Goal: Information Seeking & Learning: Find contact information

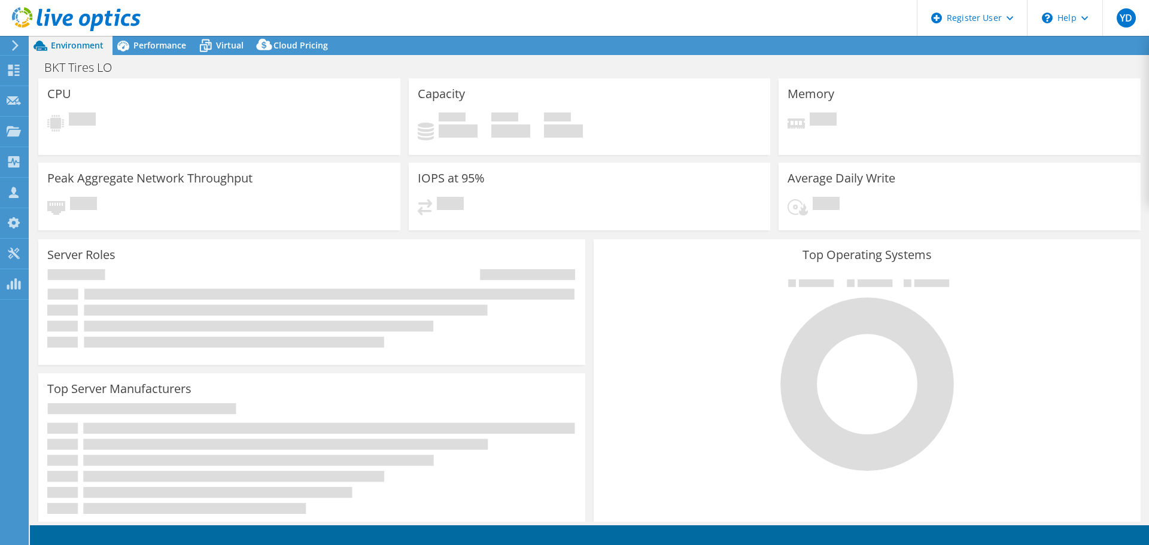
select select "USD"
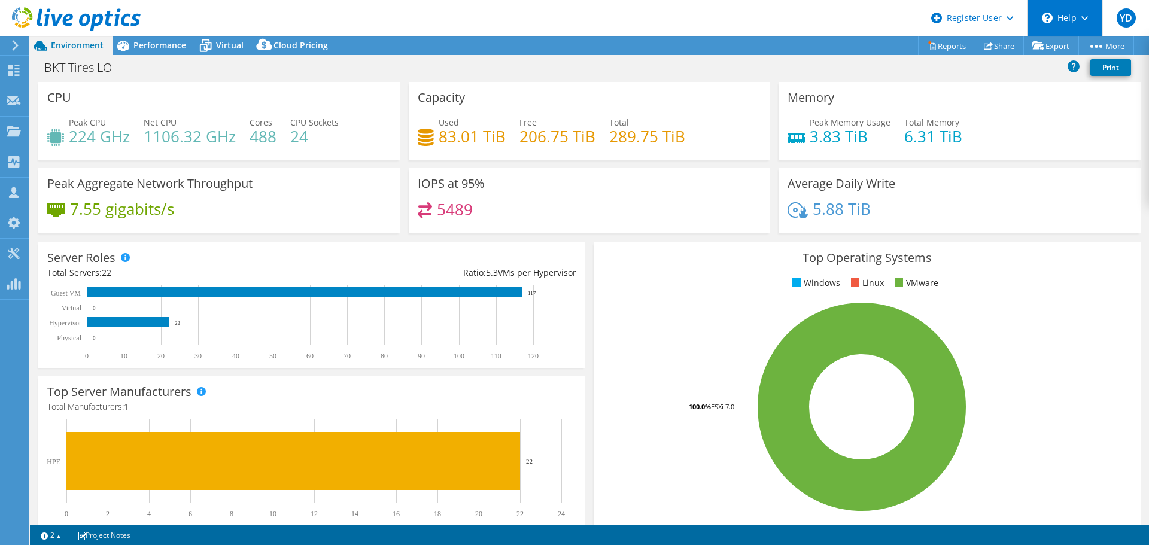
click at [1055, 17] on div "\n Help" at bounding box center [1064, 18] width 75 height 36
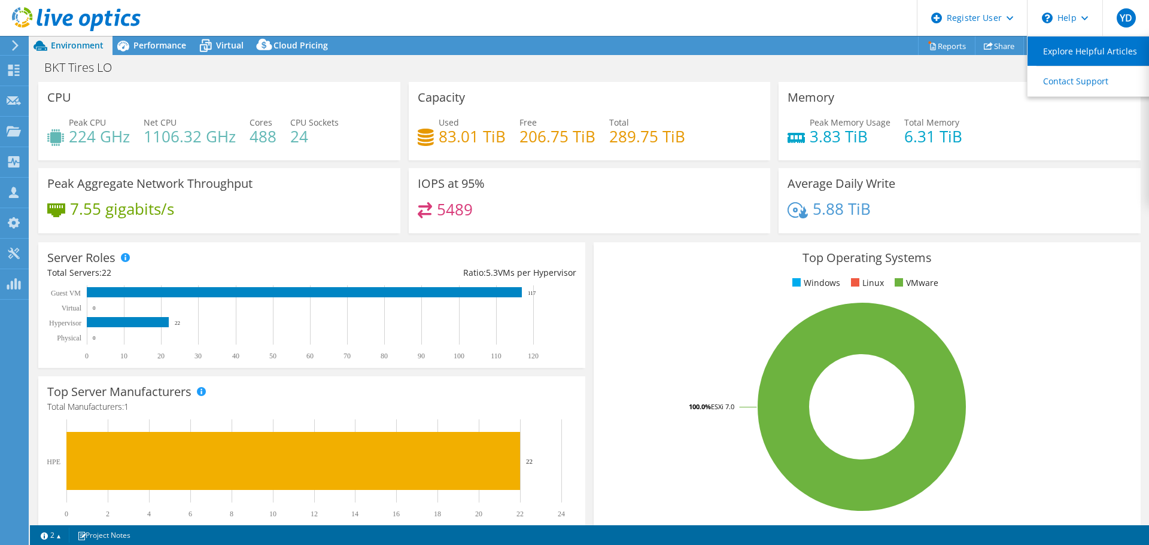
click at [1064, 54] on link "Explore Helpful Articles" at bounding box center [1093, 50] width 133 height 29
click at [41, 17] on icon at bounding box center [76, 19] width 129 height 25
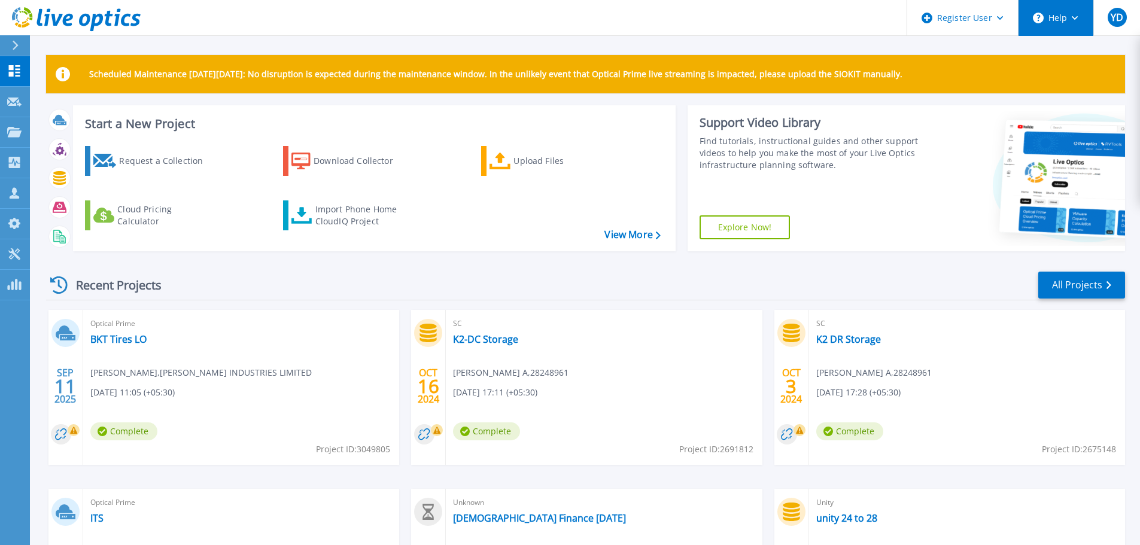
click at [1070, 18] on button "Help" at bounding box center [1055, 18] width 75 height 36
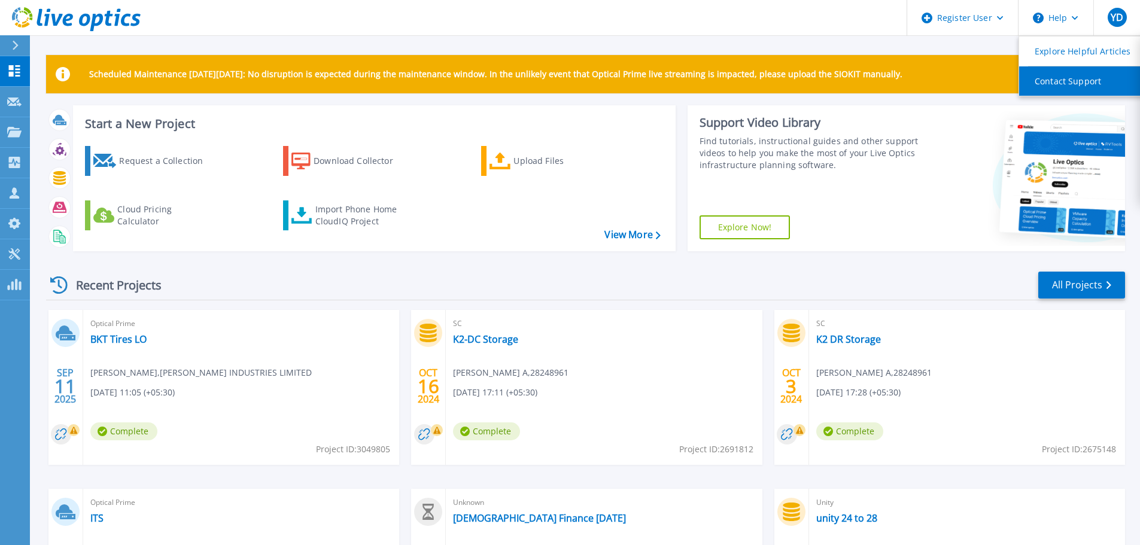
click at [1055, 82] on link "Contact Support" at bounding box center [1085, 80] width 133 height 29
click at [1052, 78] on link "Contact Support" at bounding box center [1085, 80] width 133 height 29
click at [750, 227] on link "Explore Now!" at bounding box center [744, 227] width 91 height 24
click at [627, 37] on div "Scheduled Maintenance [DATE][DATE]: No disruption is expected during the mainte…" at bounding box center [585, 338] width 1110 height 677
